Goal: Task Accomplishment & Management: Use online tool/utility

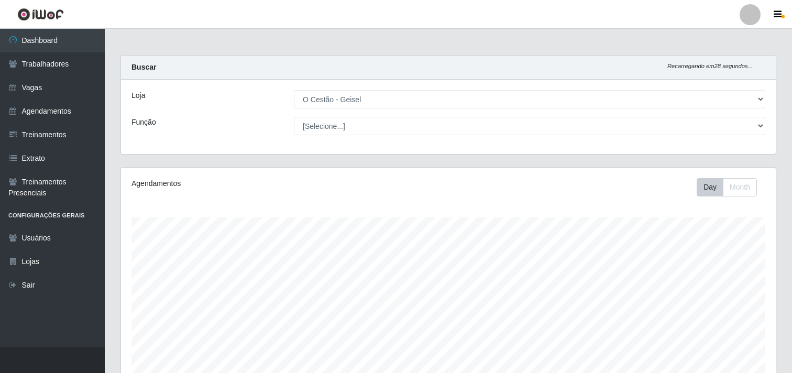
select select "224"
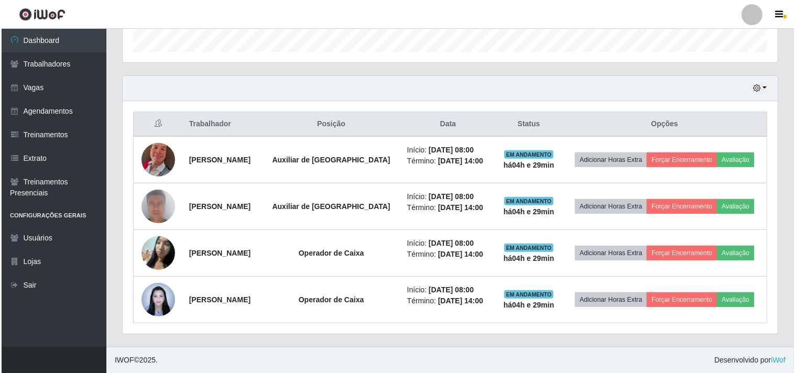
scroll to position [217, 655]
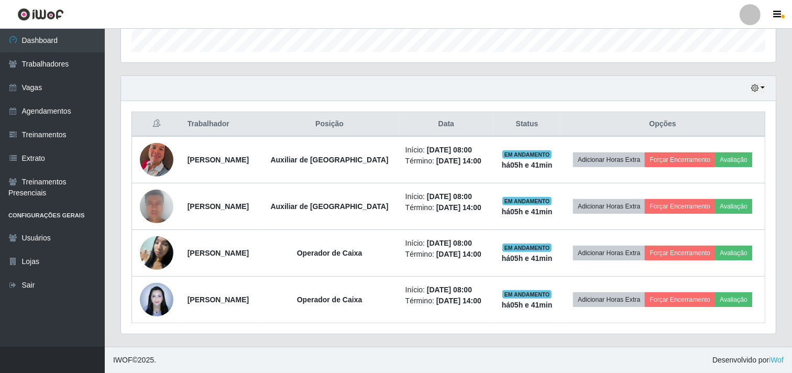
click at [108, 91] on div "Carregando... Buscar Recarregando em 3 segundos... [PERSON_NAME] [Selecione...]…" at bounding box center [448, 39] width 687 height 615
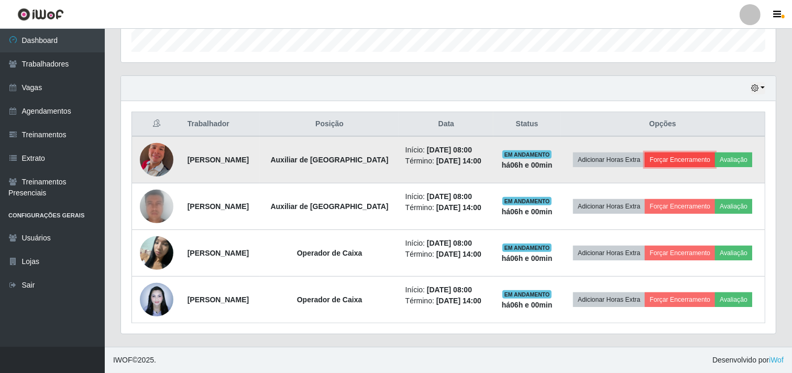
click at [682, 159] on button "Forçar Encerramento" at bounding box center [680, 159] width 70 height 15
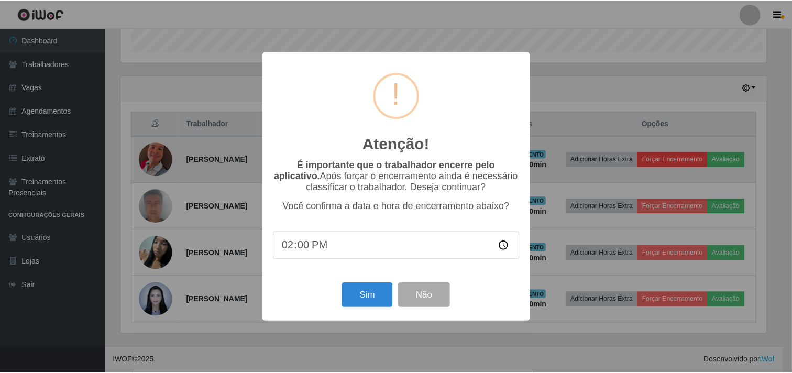
scroll to position [217, 648]
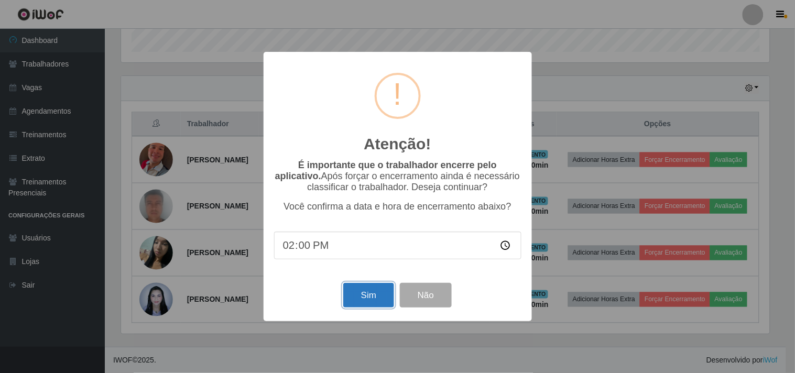
click at [358, 298] on button "Sim" at bounding box center [368, 295] width 51 height 25
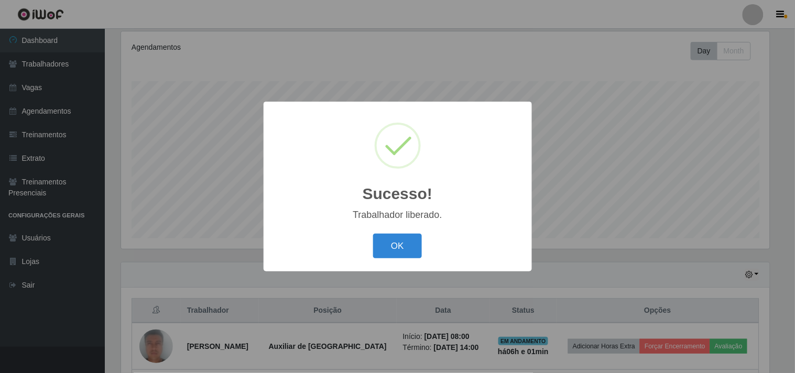
click at [393, 246] on button "OK" at bounding box center [397, 246] width 49 height 25
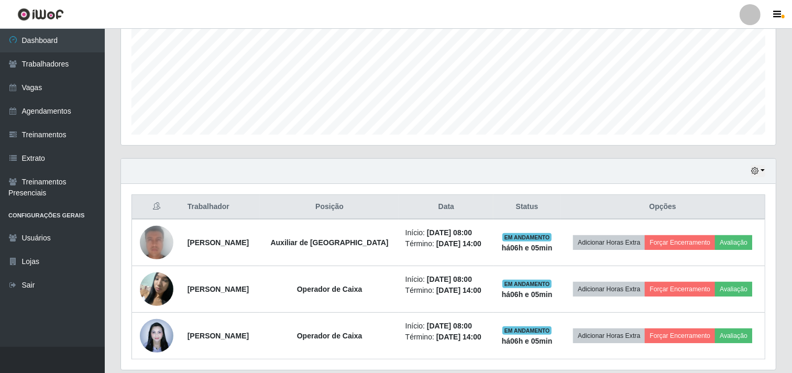
scroll to position [253, 0]
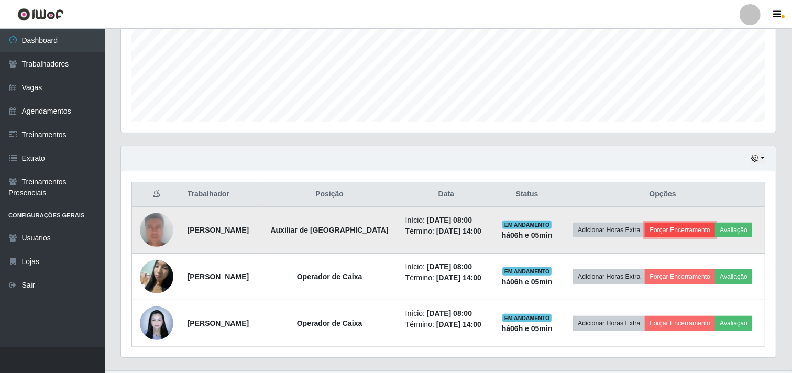
click at [661, 228] on button "Forçar Encerramento" at bounding box center [680, 230] width 70 height 15
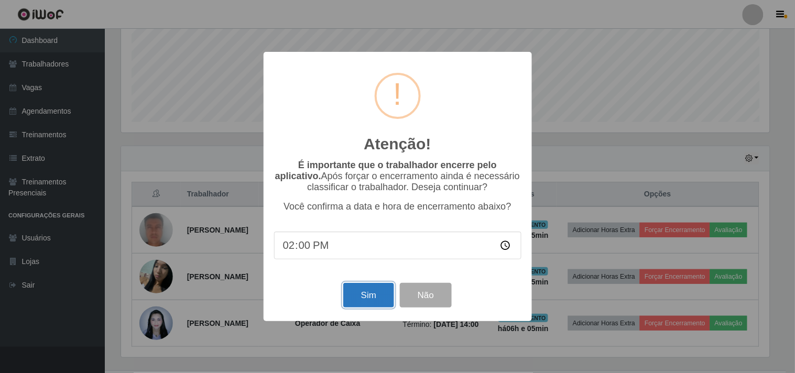
click at [370, 297] on button "Sim" at bounding box center [368, 295] width 51 height 25
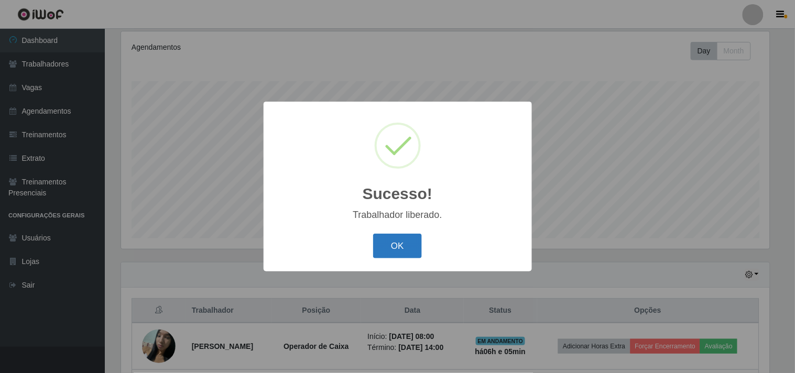
click at [374, 242] on button "OK" at bounding box center [397, 246] width 49 height 25
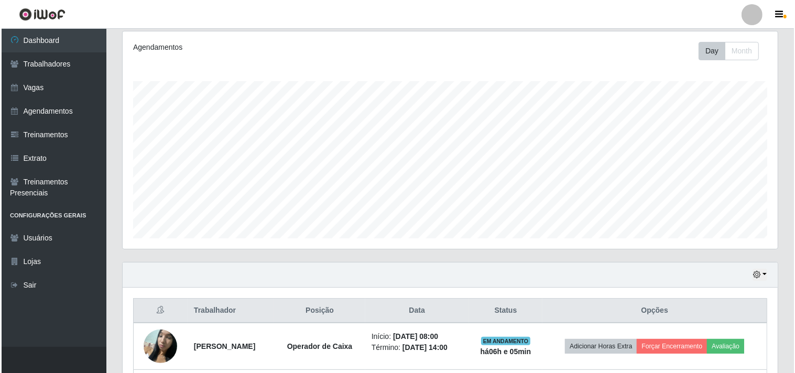
scroll to position [229, 0]
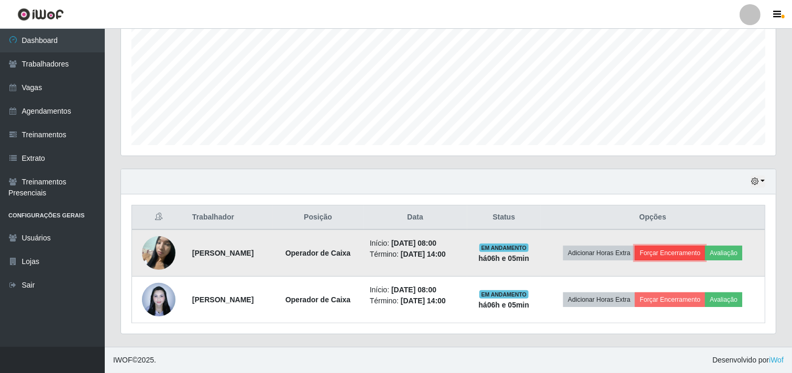
click at [655, 257] on button "Forçar Encerramento" at bounding box center [670, 253] width 70 height 15
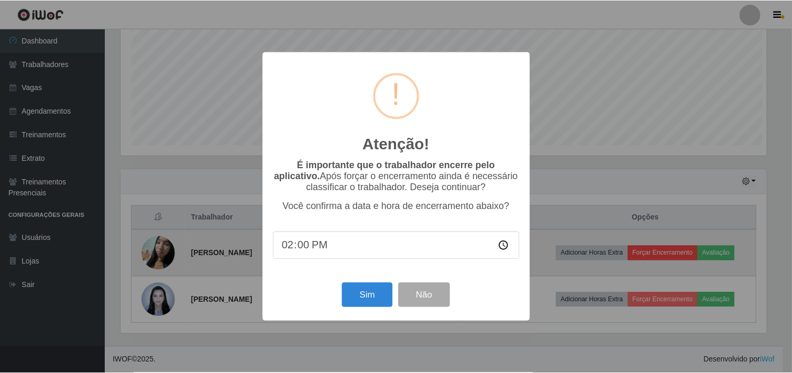
scroll to position [217, 648]
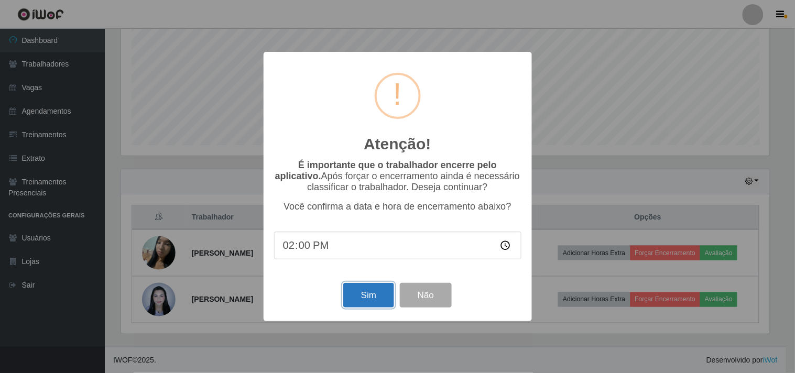
click at [368, 293] on button "Sim" at bounding box center [368, 295] width 51 height 25
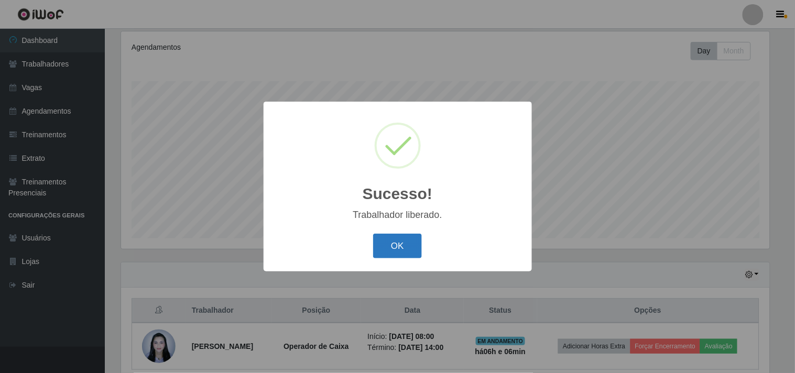
click at [412, 244] on button "OK" at bounding box center [397, 246] width 49 height 25
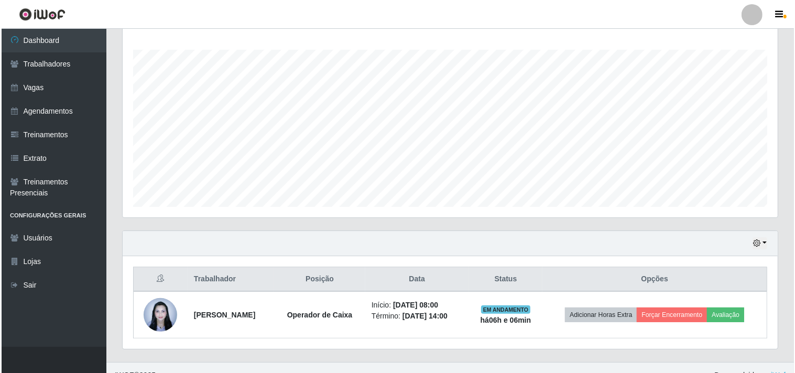
scroll to position [182, 0]
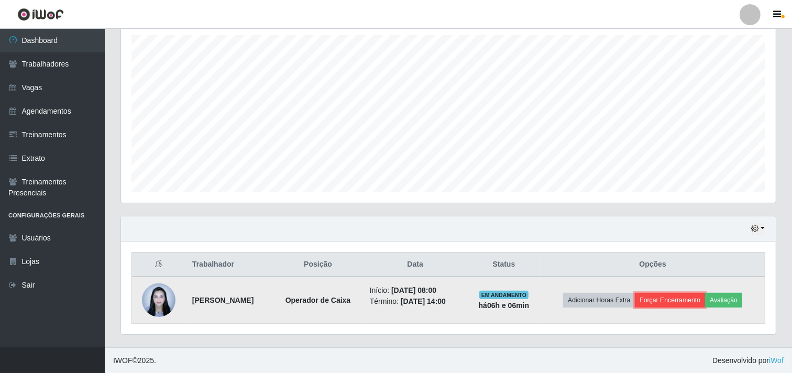
click at [682, 298] on button "Forçar Encerramento" at bounding box center [670, 300] width 70 height 15
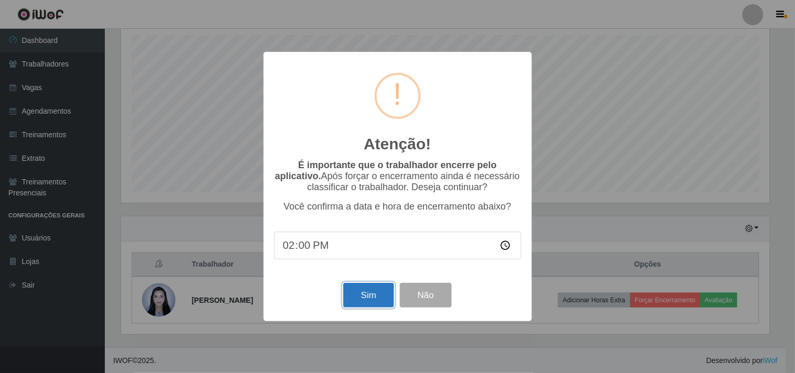
click at [370, 300] on button "Sim" at bounding box center [368, 295] width 51 height 25
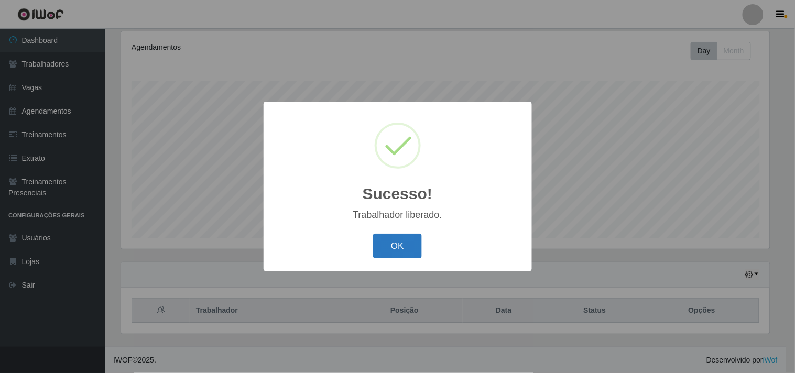
click at [395, 243] on button "OK" at bounding box center [397, 246] width 49 height 25
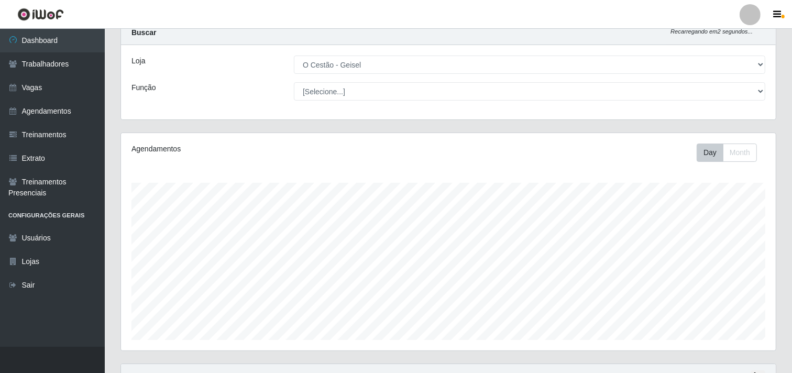
scroll to position [0, 0]
